Goal: Information Seeking & Learning: Find specific fact

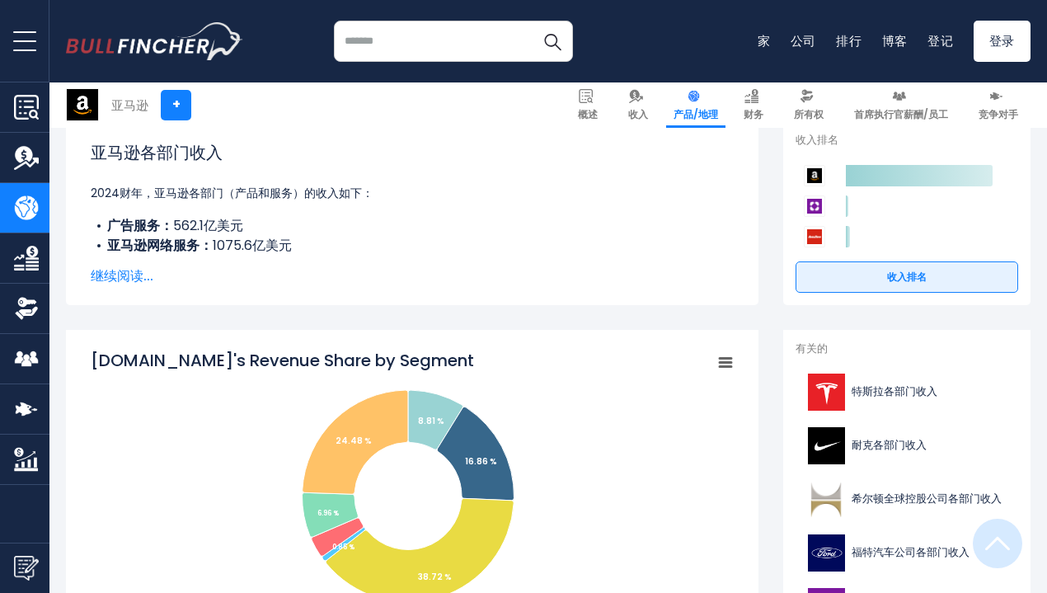
scroll to position [412, 0]
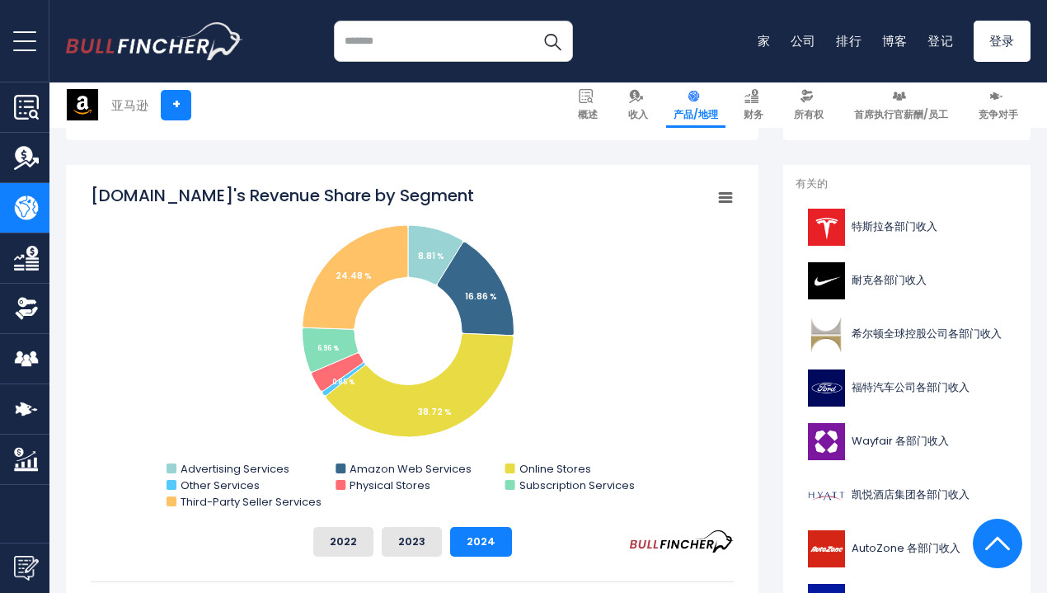
click at [713, 349] on rect "亚马逊各业务板块收入份额" at bounding box center [412, 349] width 643 height 330
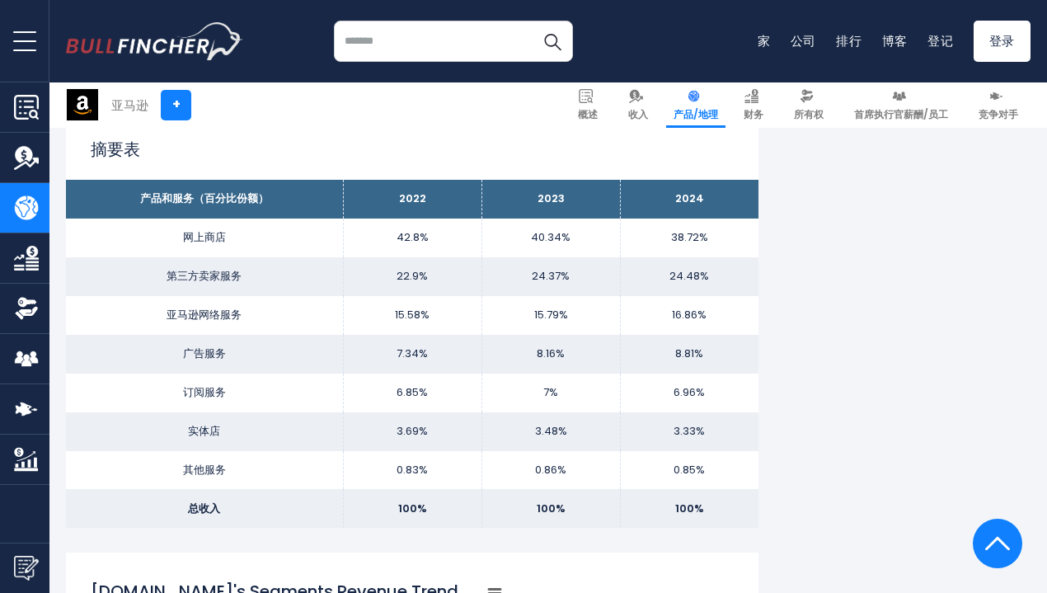
scroll to position [1072, 0]
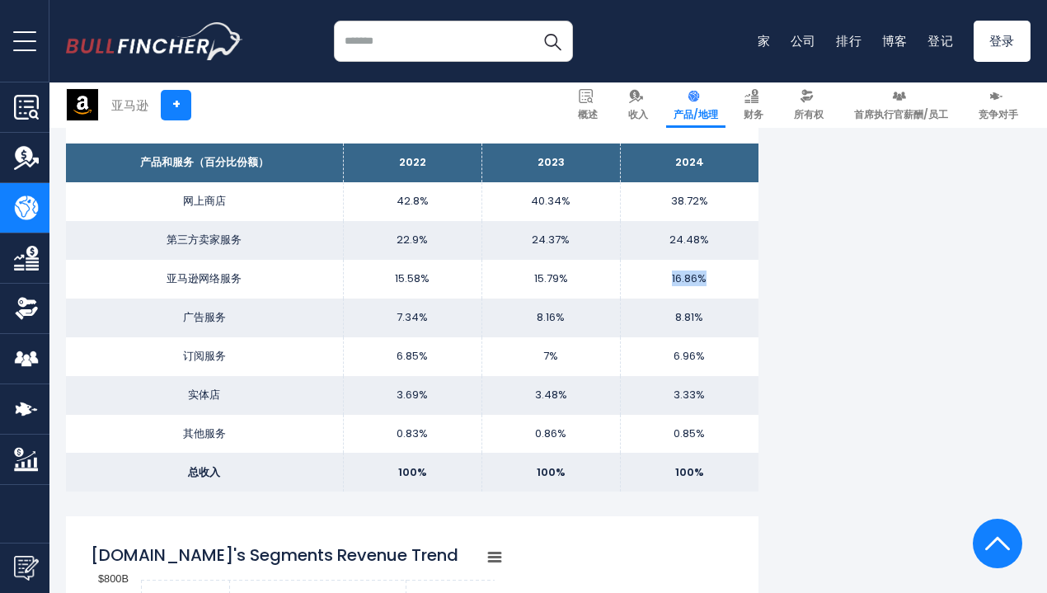
drag, startPoint x: 659, startPoint y: 282, endPoint x: 713, endPoint y: 285, distance: 54.5
click at [713, 285] on td "16.86%" at bounding box center [689, 279] width 139 height 39
drag, startPoint x: 709, startPoint y: 285, endPoint x: 657, endPoint y: 280, distance: 52.2
click at [657, 280] on td "16.86%" at bounding box center [689, 279] width 139 height 39
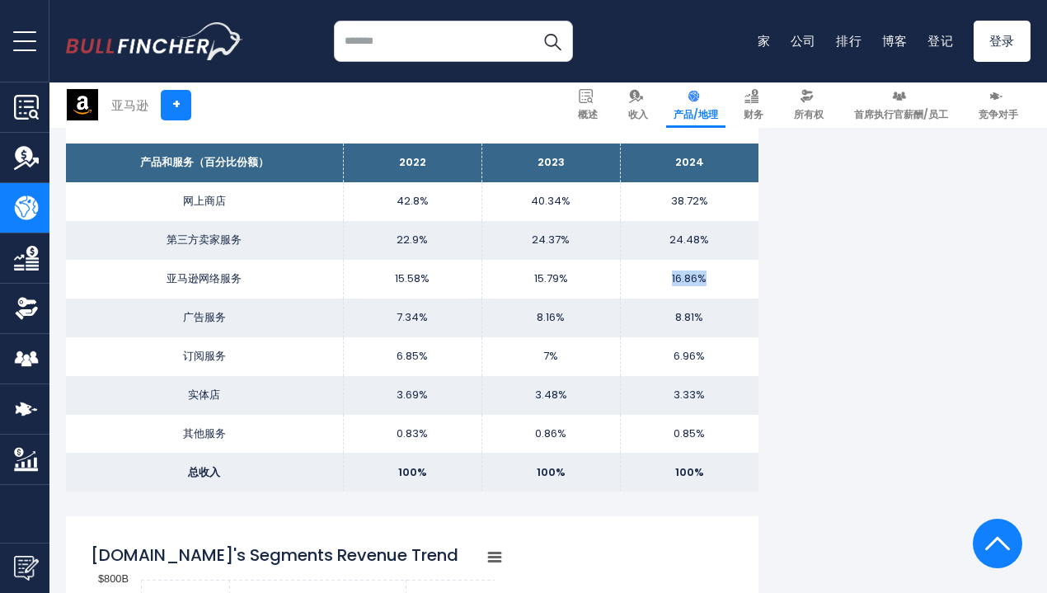
click at [698, 287] on td "16.86%" at bounding box center [689, 279] width 139 height 39
drag, startPoint x: 708, startPoint y: 283, endPoint x: 647, endPoint y: 273, distance: 61.8
click at [647, 273] on td "16.86%" at bounding box center [689, 279] width 139 height 39
click at [715, 282] on td "16.86%" at bounding box center [689, 279] width 139 height 39
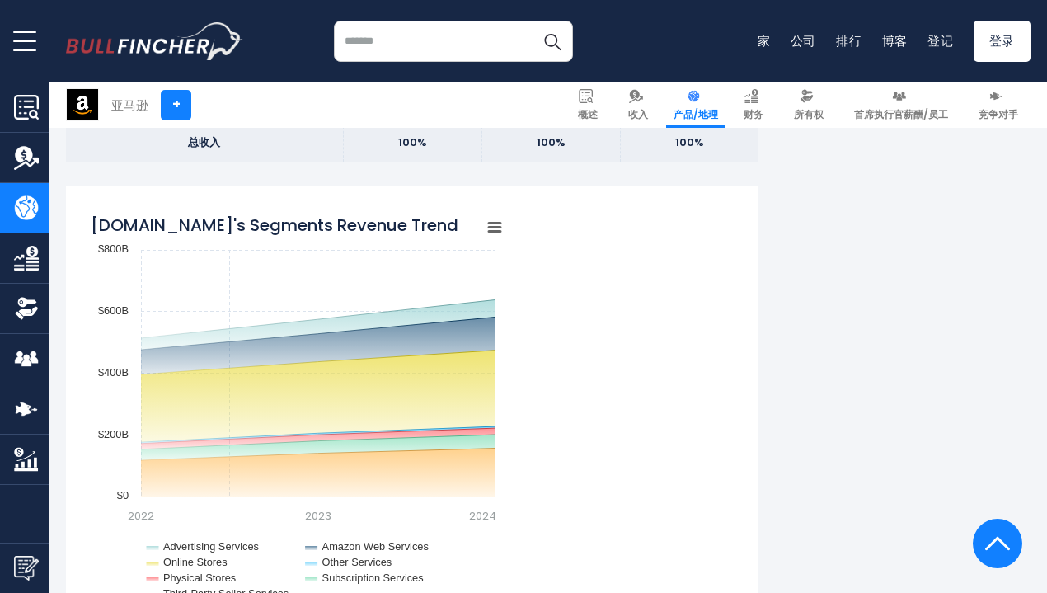
scroll to position [1155, 0]
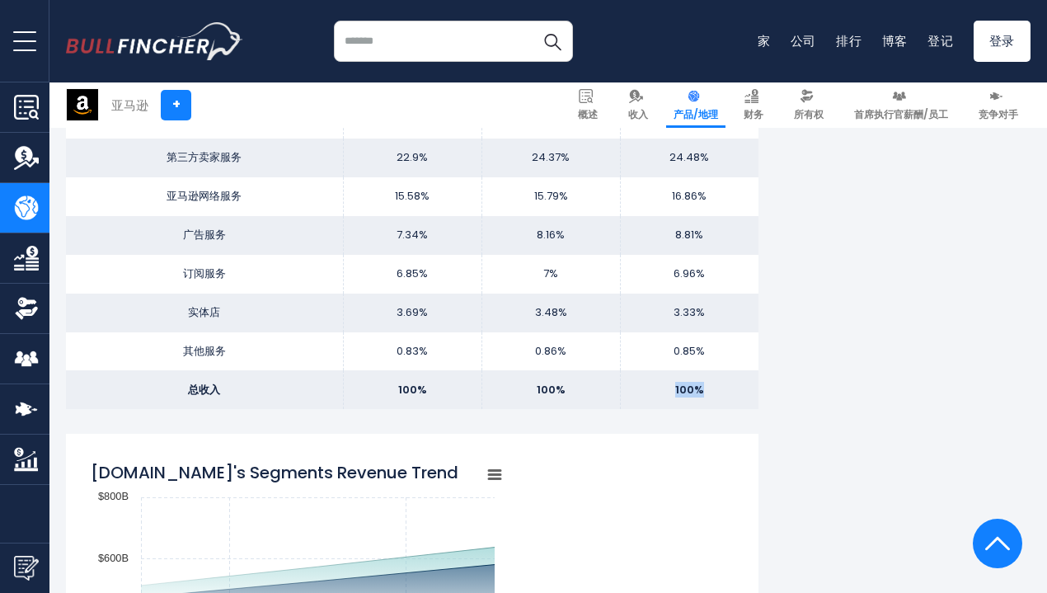
drag, startPoint x: 701, startPoint y: 397, endPoint x: 646, endPoint y: 387, distance: 56.1
click at [646, 387] on td "100%" at bounding box center [689, 389] width 139 height 39
click at [703, 346] on td "0.85%" at bounding box center [689, 351] width 139 height 39
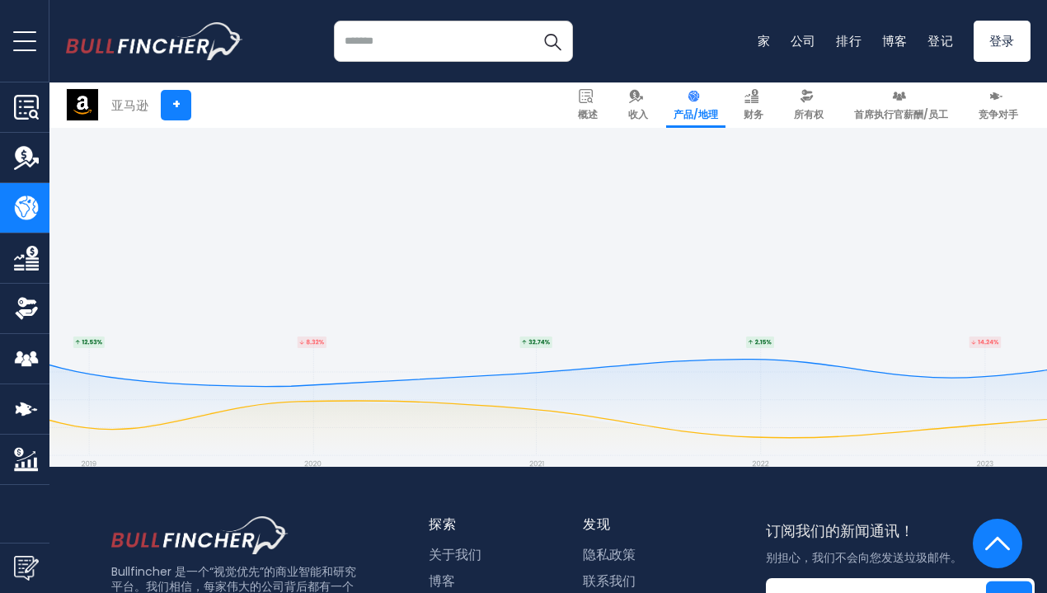
scroll to position [3711, 0]
